Goal: Information Seeking & Learning: Understand process/instructions

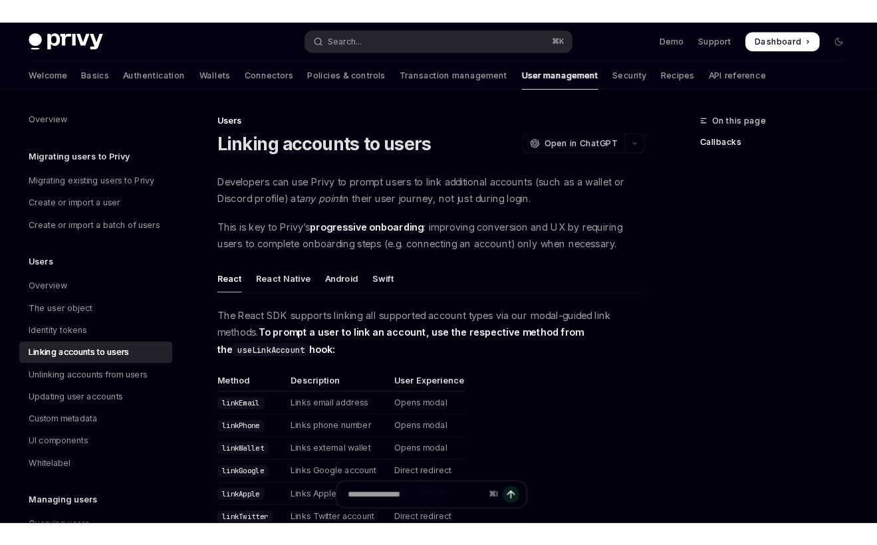
scroll to position [351, 0]
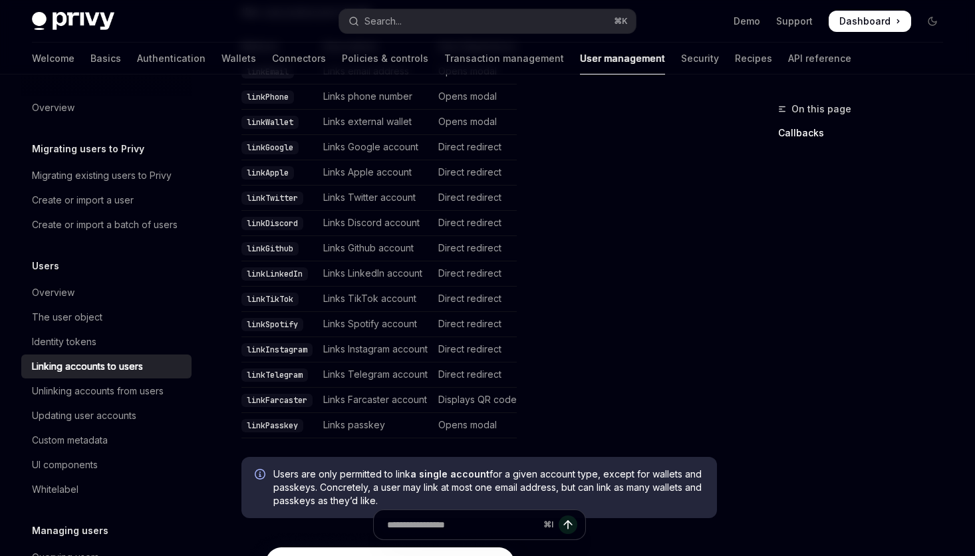
click at [648, 405] on table "Method Description User Experience linkEmail Links email address Opens modal li…" at bounding box center [478, 239] width 475 height 398
click at [279, 278] on code "linkLinkedIn" at bounding box center [274, 273] width 66 height 13
copy code "linkLinkedIn"
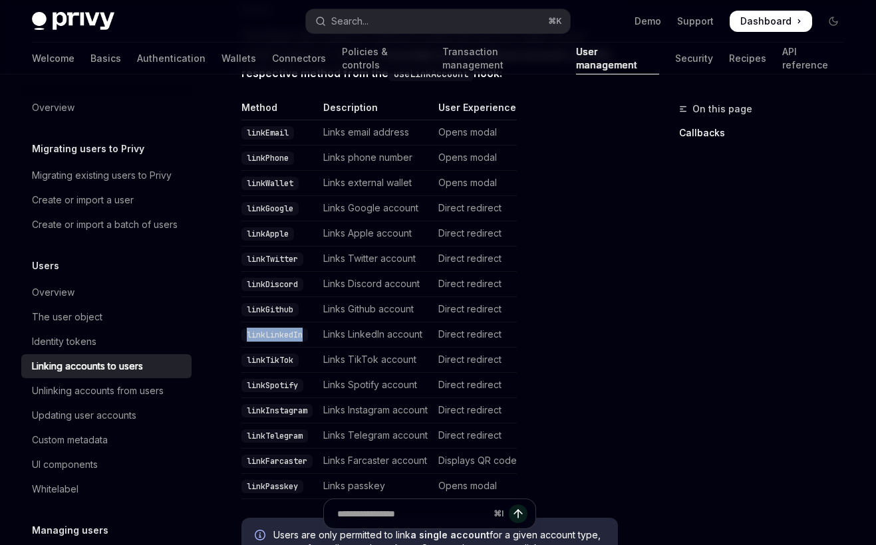
type textarea "*"
click at [276, 328] on code "linkLinkedIn" at bounding box center [274, 334] width 66 height 13
click at [267, 328] on code "linkLinkedIn" at bounding box center [274, 334] width 66 height 13
copy code "linkLinkedIn"
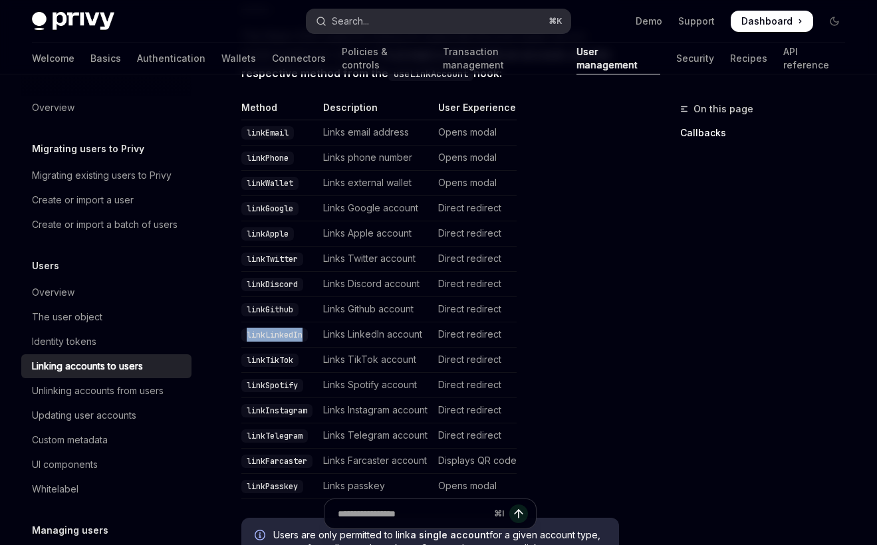
click at [384, 22] on button "Search... ⌘ K" at bounding box center [439, 21] width 264 height 24
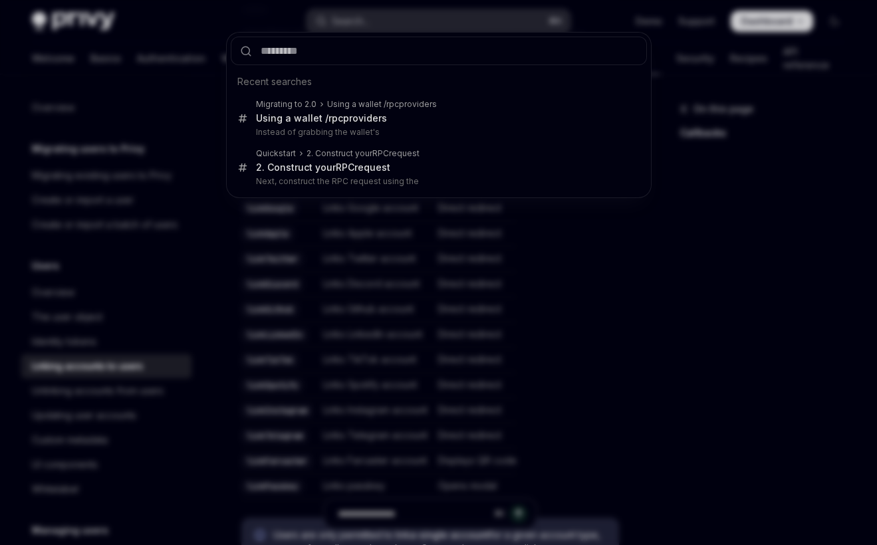
type input "**********"
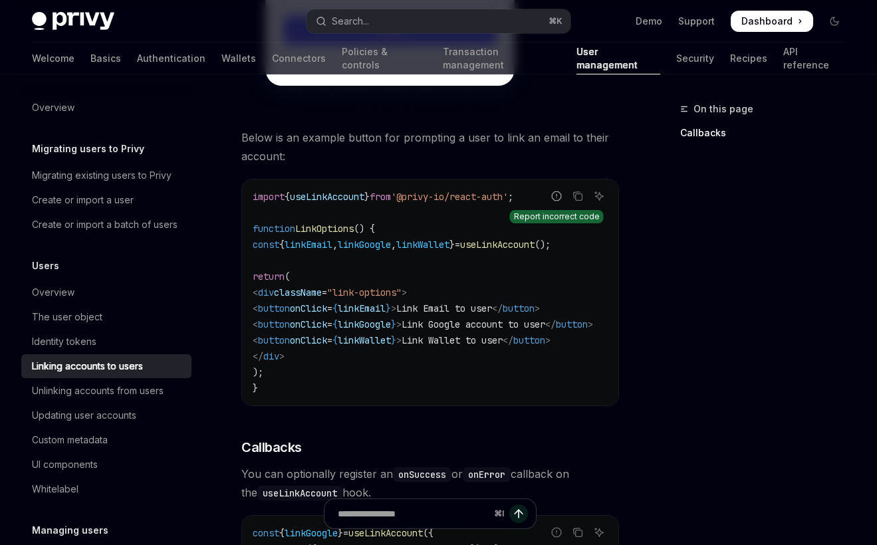
click at [548, 188] on button "Report incorrect code" at bounding box center [556, 196] width 17 height 17
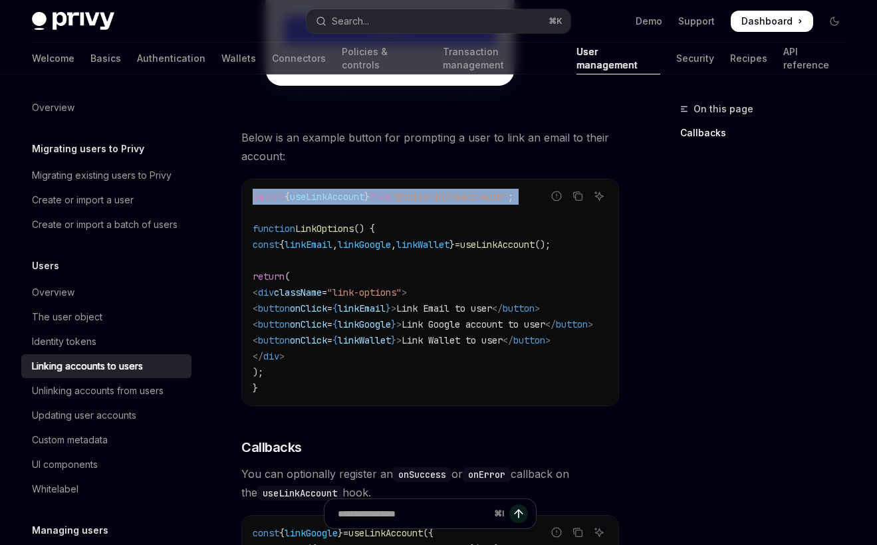
drag, startPoint x: 544, startPoint y: 175, endPoint x: 268, endPoint y: 174, distance: 276.0
click at [268, 189] on code "import { useLinkAccount } from '@privy-io/react-auth' ; function LinkOptions ()…" at bounding box center [439, 292] width 372 height 207
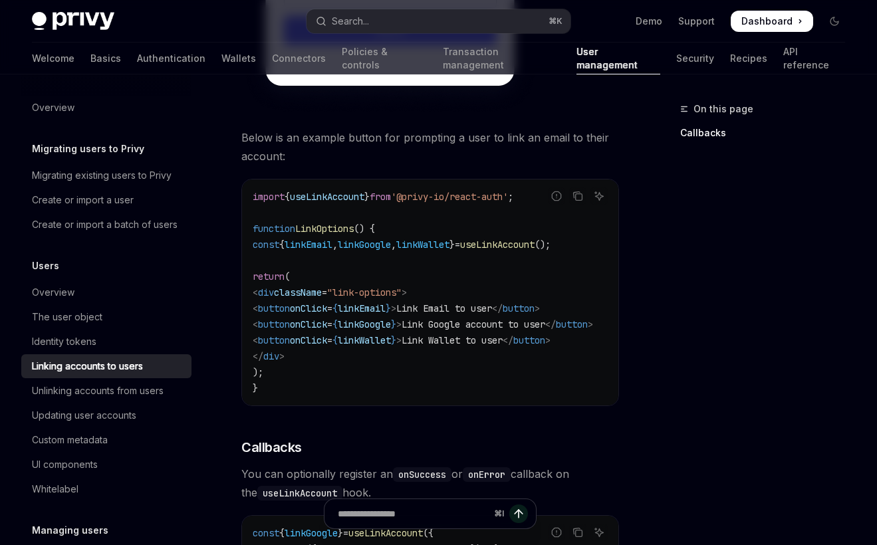
click at [279, 350] on span "div" at bounding box center [271, 356] width 16 height 12
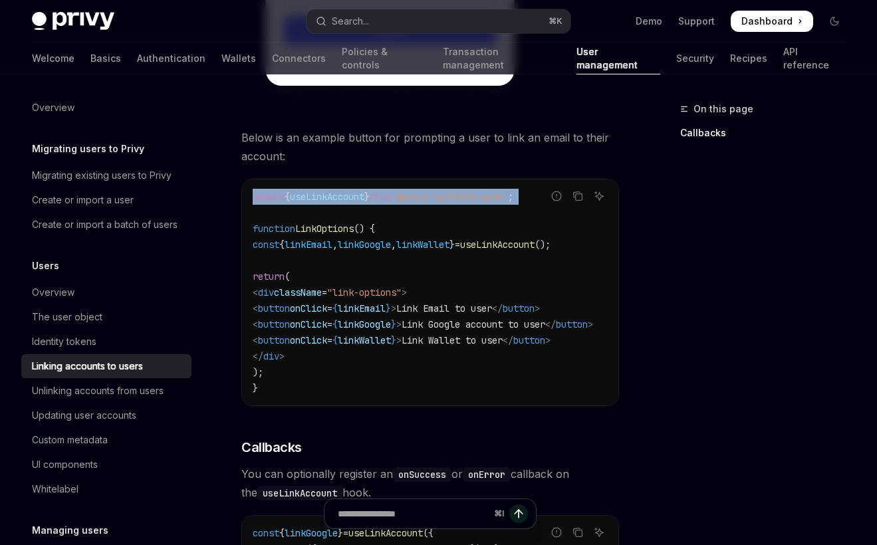
drag, startPoint x: 272, startPoint y: 186, endPoint x: 248, endPoint y: 173, distance: 27.1
click at [248, 180] on div "import { useLinkAccount } from '@privy-io/react-auth' ; function LinkOptions ()…" at bounding box center [430, 293] width 376 height 226
copy code "import { useLinkAccount } from '@privy-io/react-auth' ;"
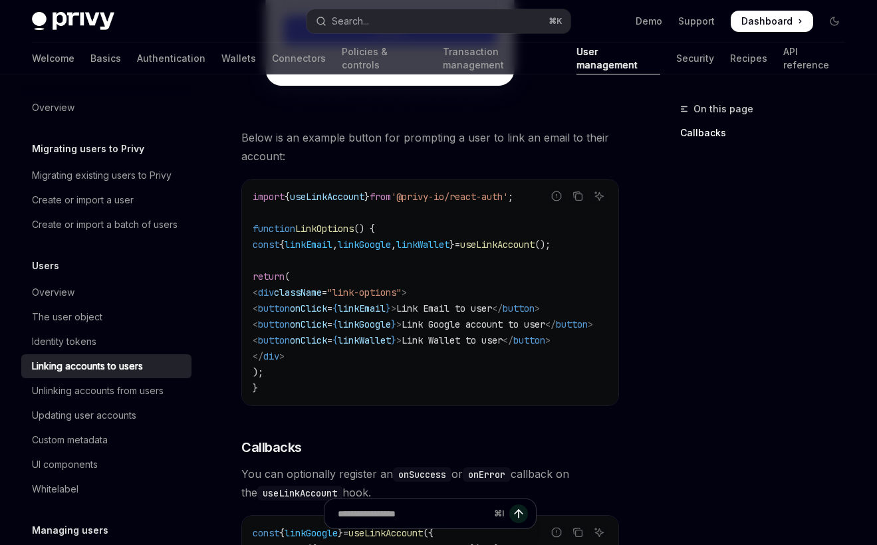
click at [441, 213] on code "import { useLinkAccount } from '@privy-io/react-auth' ; function LinkOptions ()…" at bounding box center [439, 292] width 372 height 207
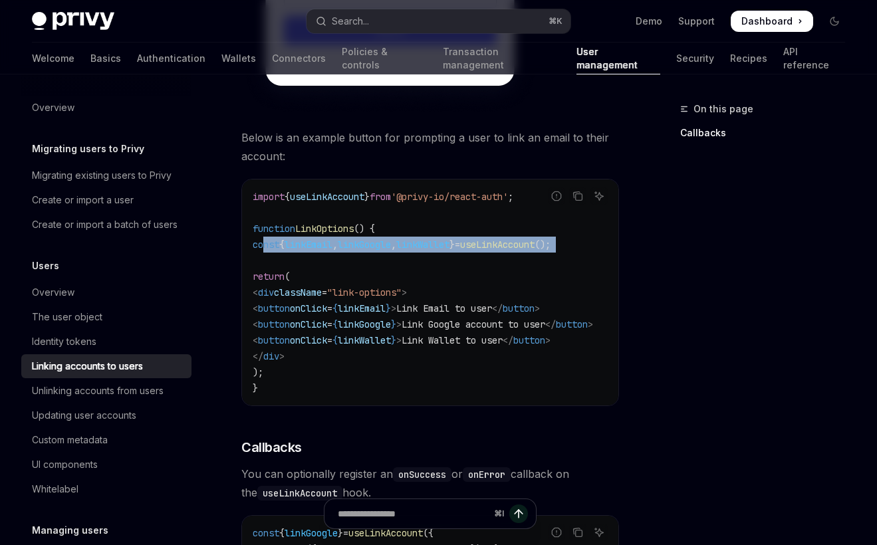
drag, startPoint x: 271, startPoint y: 233, endPoint x: 264, endPoint y: 225, distance: 9.9
click at [264, 225] on code "import { useLinkAccount } from '@privy-io/react-auth' ; function LinkOptions ()…" at bounding box center [439, 292] width 372 height 207
copy code "const { linkEmail , linkGoogle , linkWallet } = useLinkAccount ();"
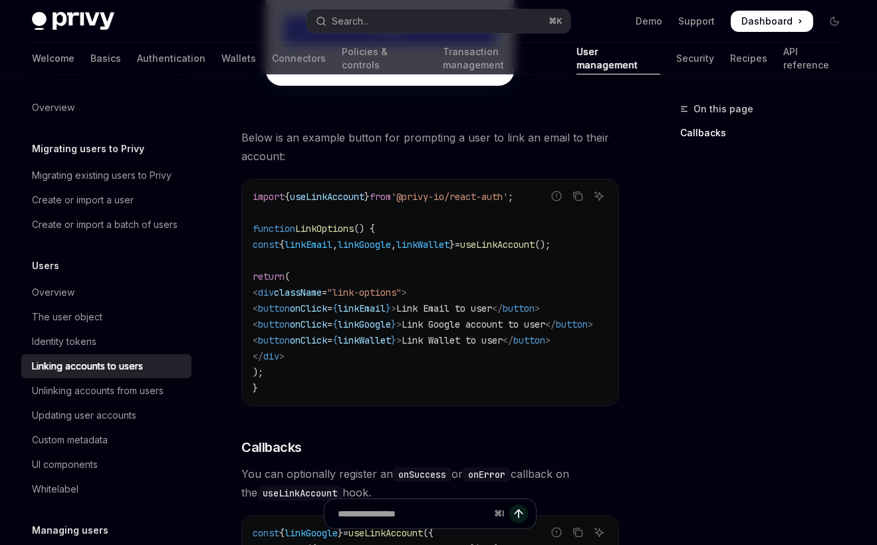
click at [487, 291] on code "import { useLinkAccount } from '@privy-io/react-auth' ; function LinkOptions ()…" at bounding box center [439, 292] width 372 height 207
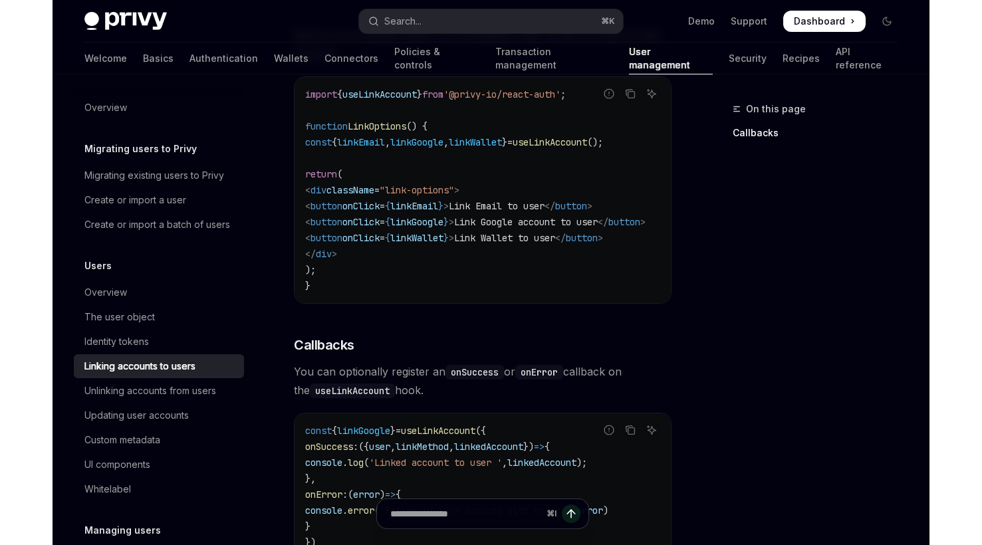
scroll to position [1225, 0]
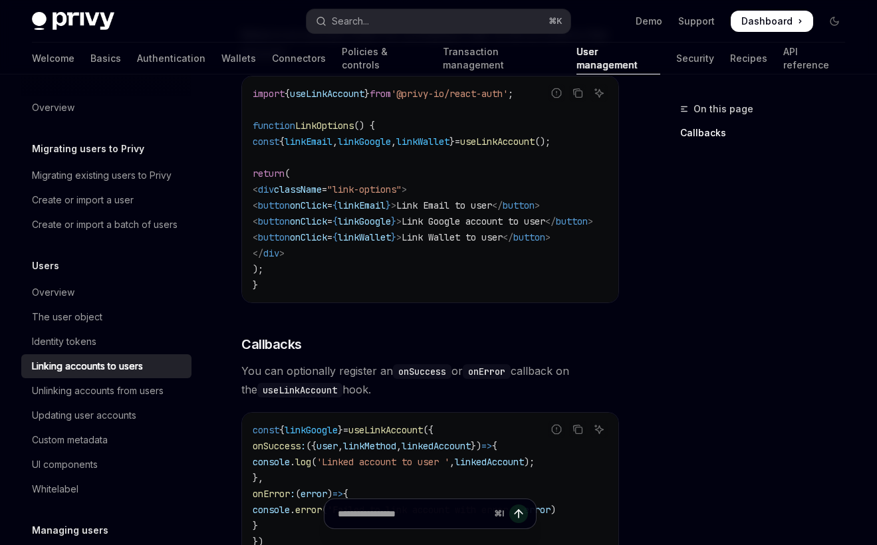
click at [533, 162] on code "import { useLinkAccount } from '@privy-io/react-auth' ; function LinkOptions ()…" at bounding box center [439, 189] width 372 height 207
type textarea "*"
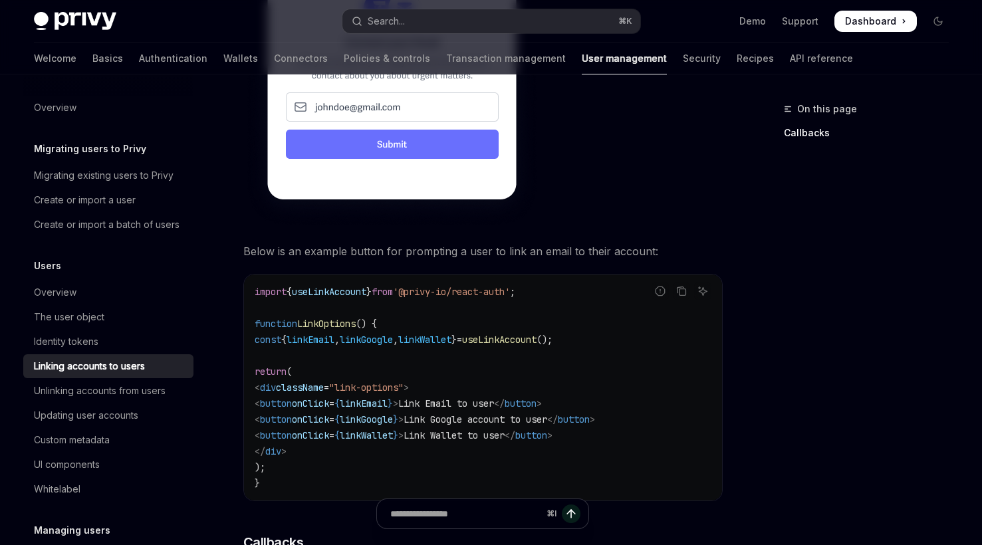
scroll to position [940, 0]
